Goal: Transaction & Acquisition: Purchase product/service

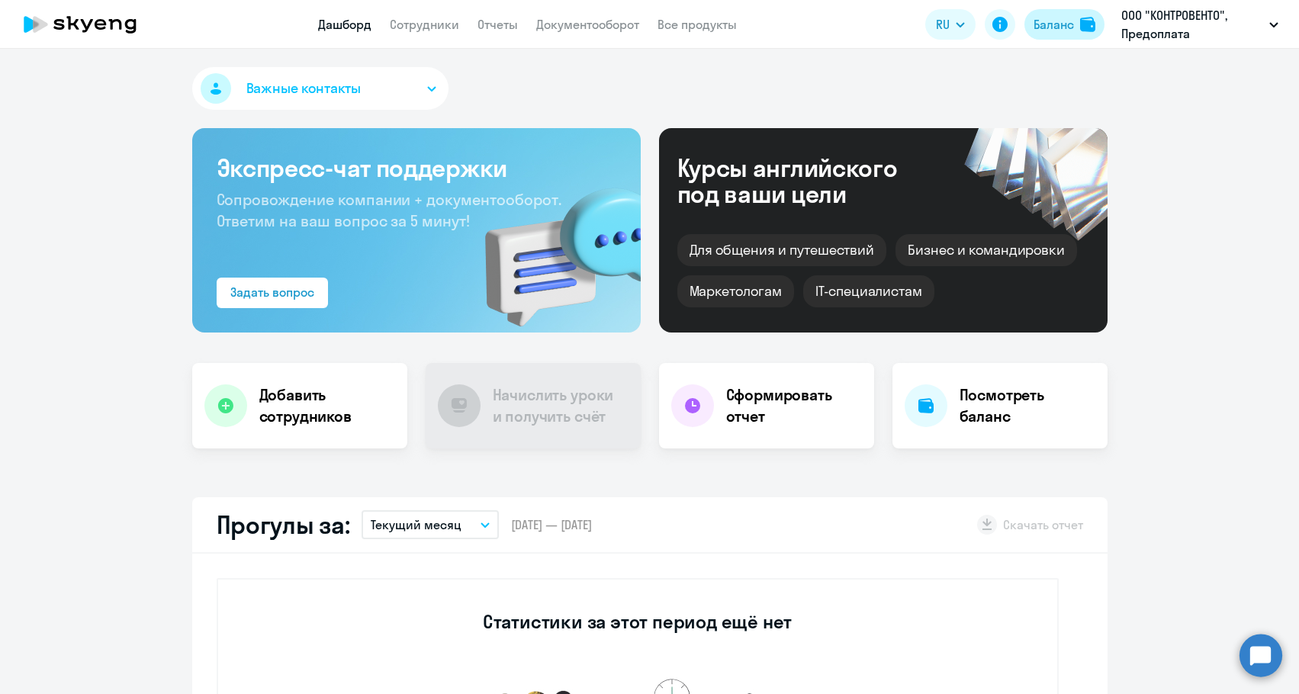
click at [1066, 28] on div "Баланс" at bounding box center [1053, 24] width 40 height 18
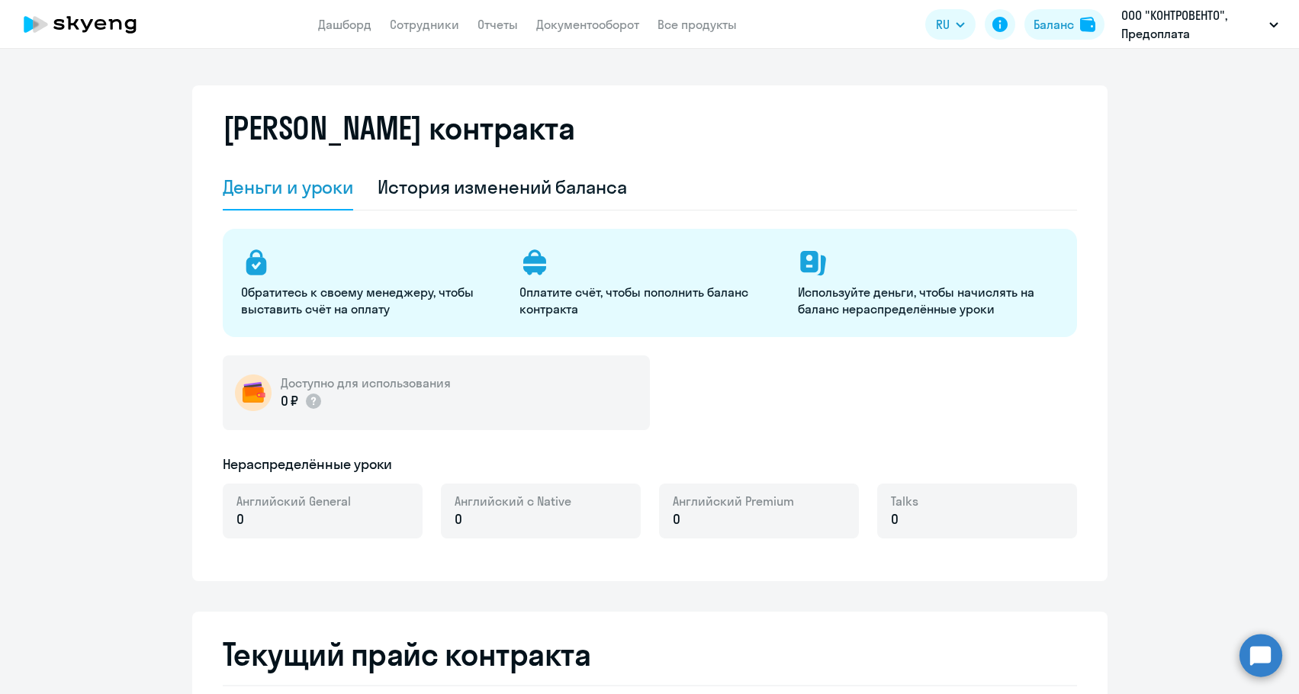
select select "english_adult_not_native_speaker"
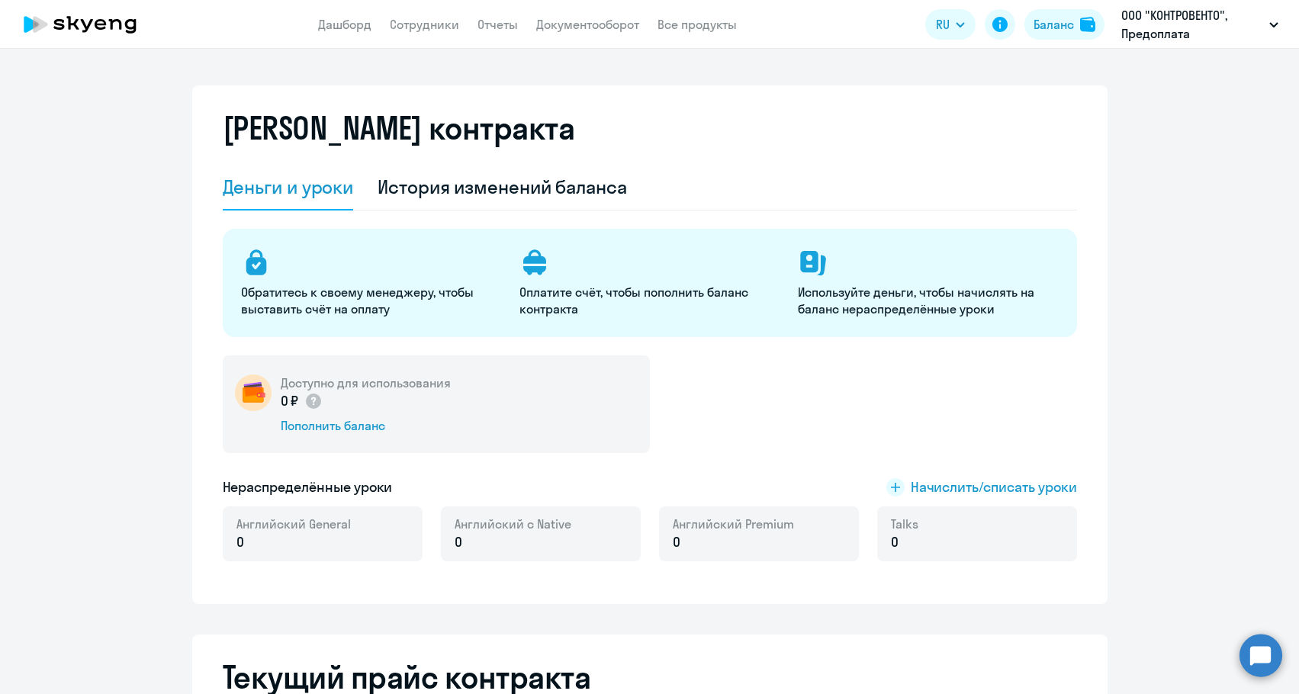
click at [352, 435] on div "Доступно для использования 0 ₽ Пополнить баланс" at bounding box center [436, 404] width 427 height 98
click at [352, 430] on div "Пополнить баланс" at bounding box center [366, 425] width 170 height 17
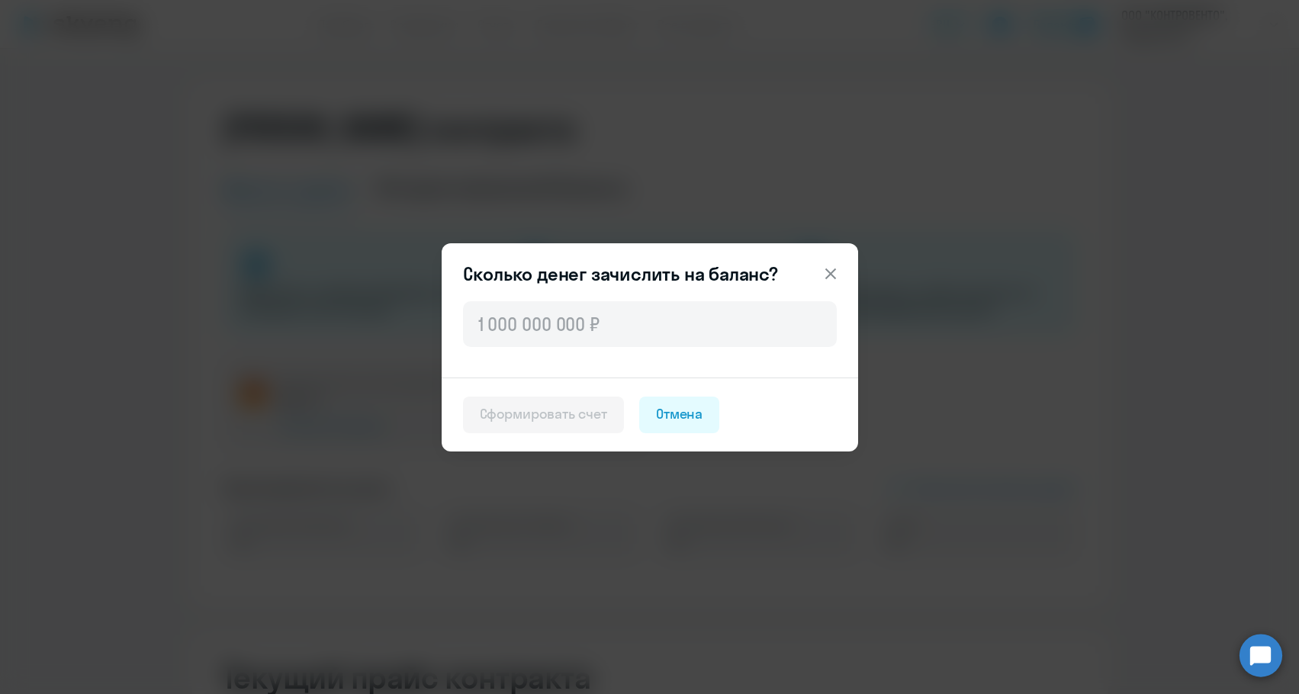
click at [525, 367] on div at bounding box center [650, 337] width 416 height 79
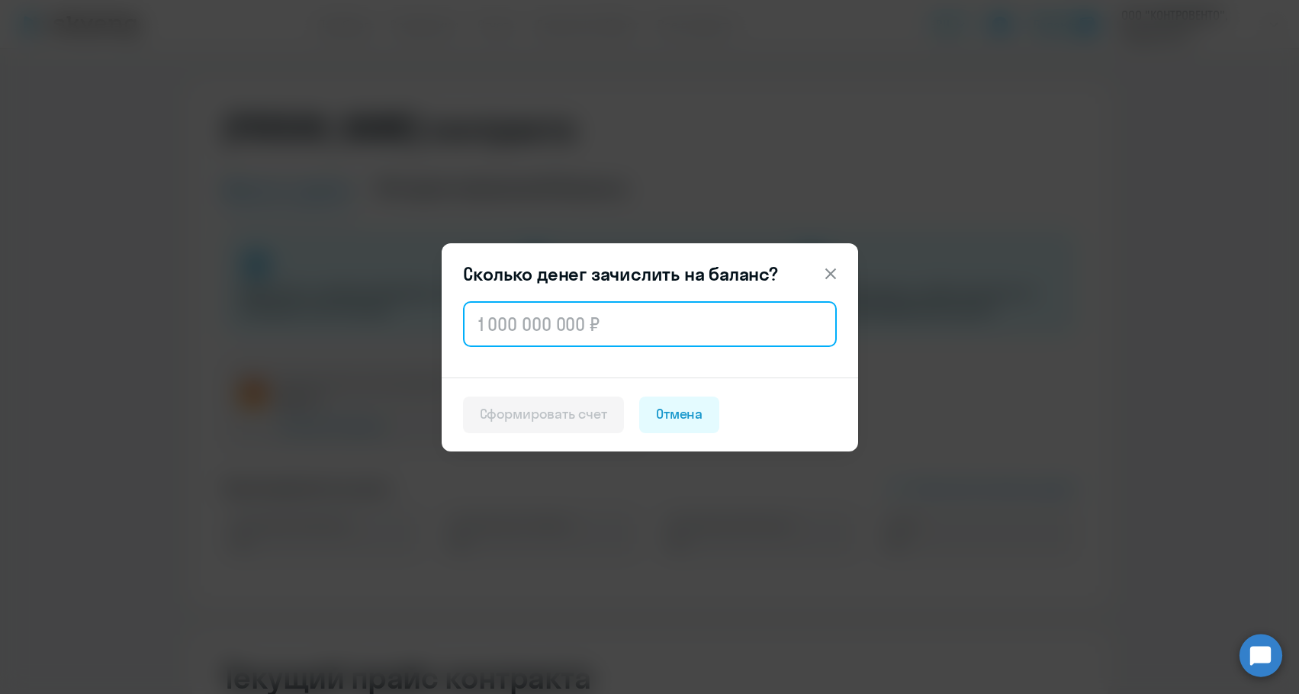
click at [535, 331] on input "text" at bounding box center [650, 324] width 374 height 46
paste input "14 320"
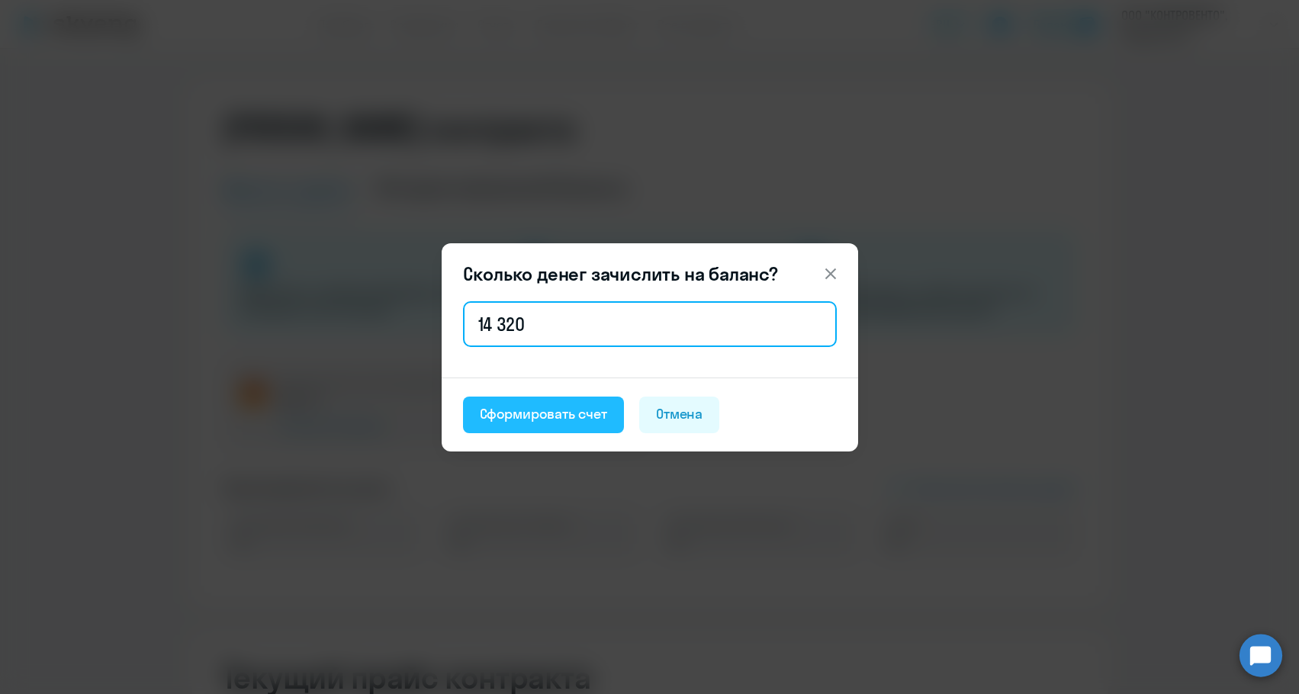
type input "14 320"
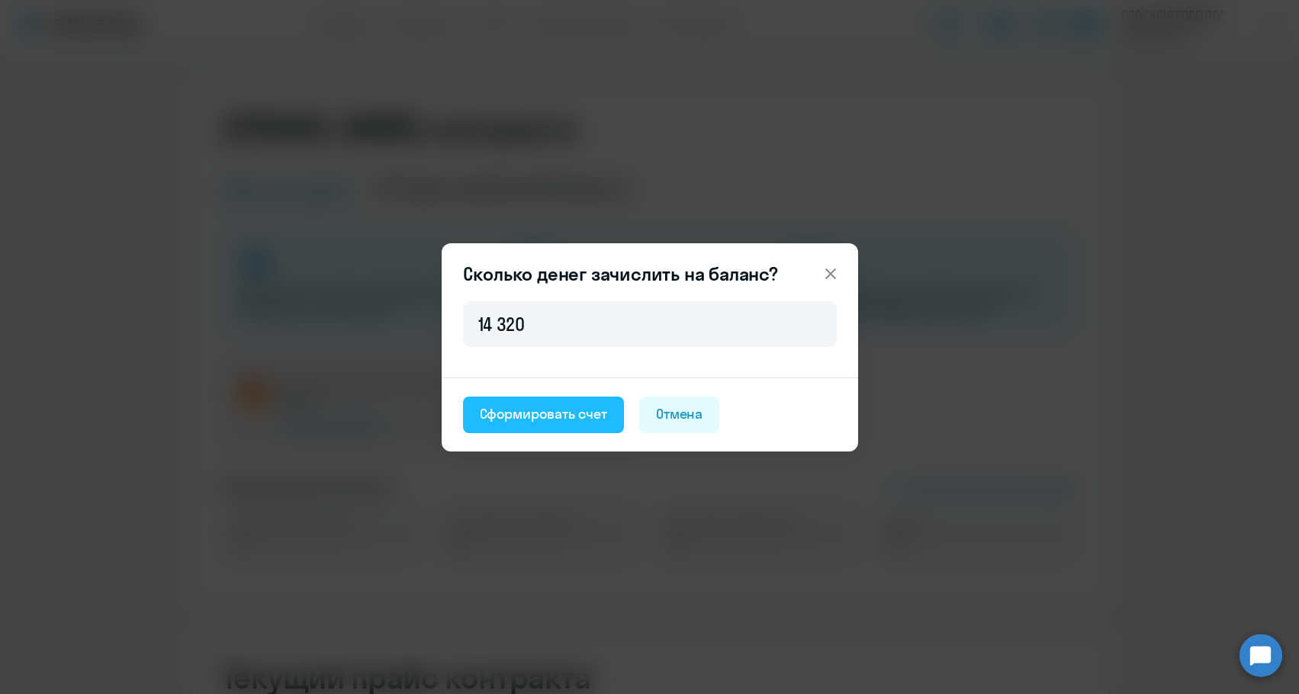
click at [538, 420] on div "Сформировать счет" at bounding box center [543, 414] width 127 height 20
